Goal: Answer question/provide support: Share knowledge or assist other users

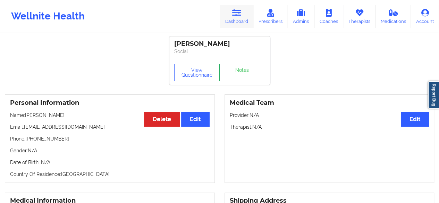
click at [234, 18] on link "Dashboard" at bounding box center [236, 16] width 33 height 23
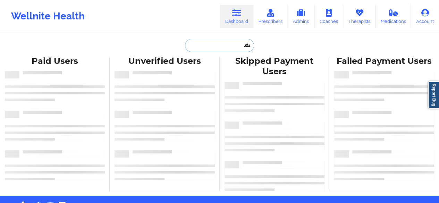
click at [223, 42] on input "text" at bounding box center [219, 45] width 69 height 13
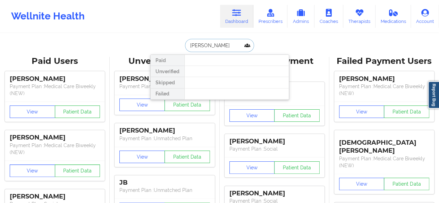
type input "jesse b"
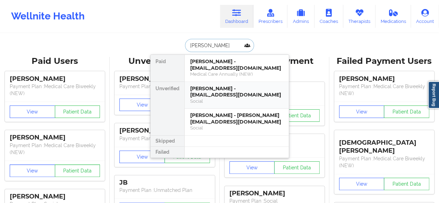
click at [220, 93] on div "Jesse byrd - gomb.62482@gmail.com" at bounding box center [236, 91] width 93 height 13
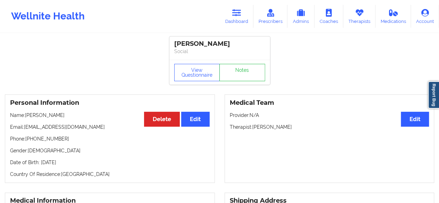
drag, startPoint x: 253, startPoint y: 129, endPoint x: 307, endPoint y: 127, distance: 54.2
click at [307, 127] on p "Therapist: Mashonda Waddell" at bounding box center [330, 127] width 200 height 7
copy p "Mashonda Waddell"
